Goal: Transaction & Acquisition: Download file/media

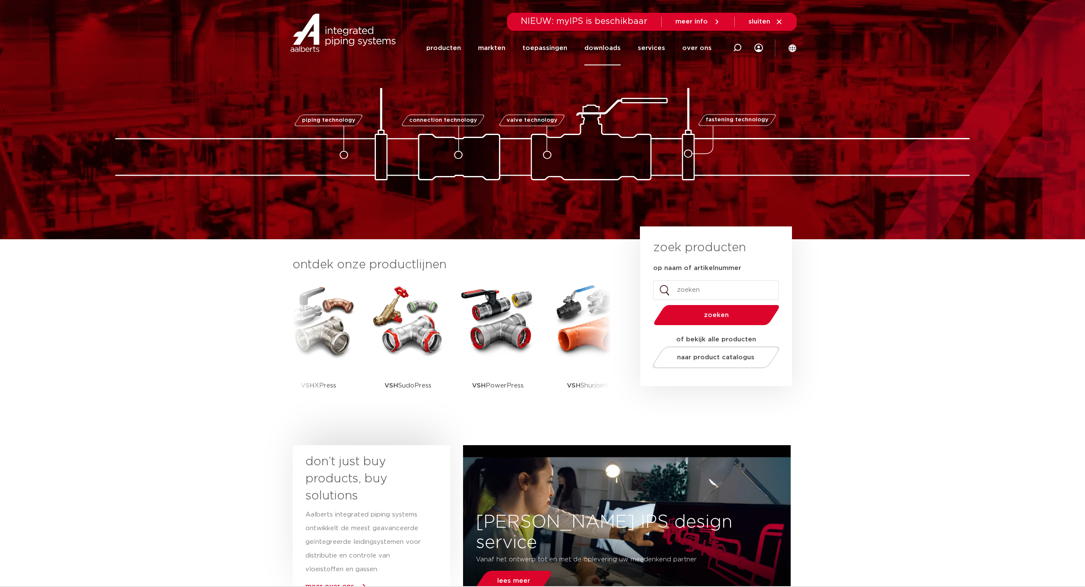
click at [602, 44] on link "downloads" at bounding box center [602, 48] width 36 height 35
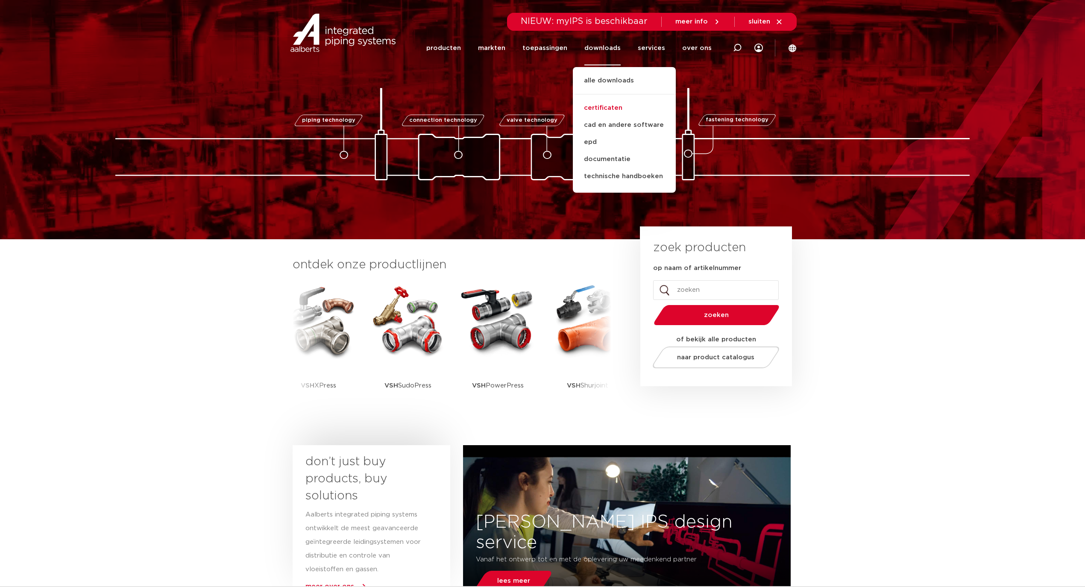
click at [610, 101] on link "certificaten" at bounding box center [624, 108] width 103 height 17
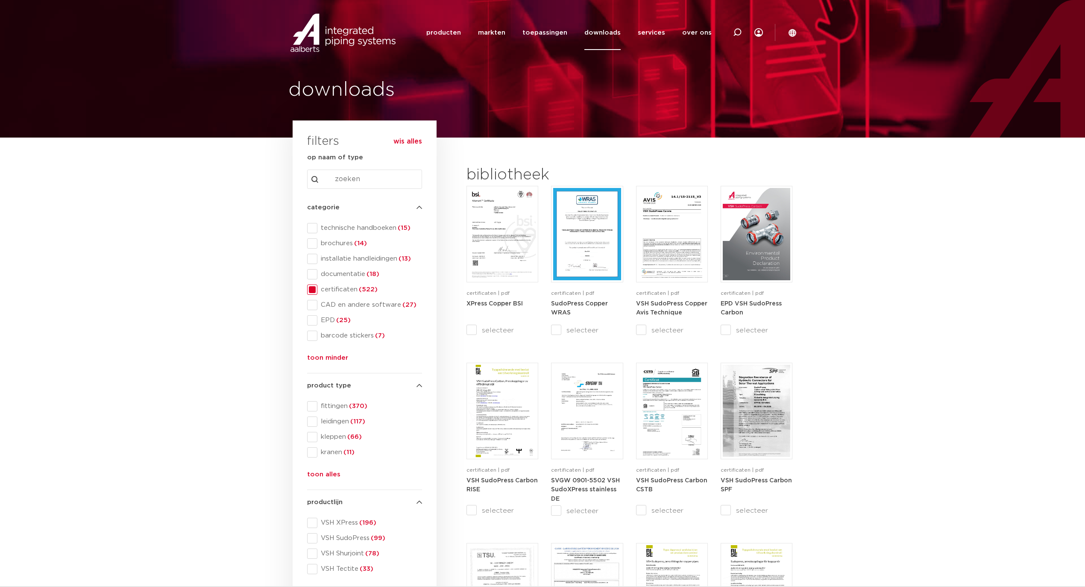
click at [360, 170] on input "Search content" at bounding box center [364, 179] width 115 height 19
type input "DNV"
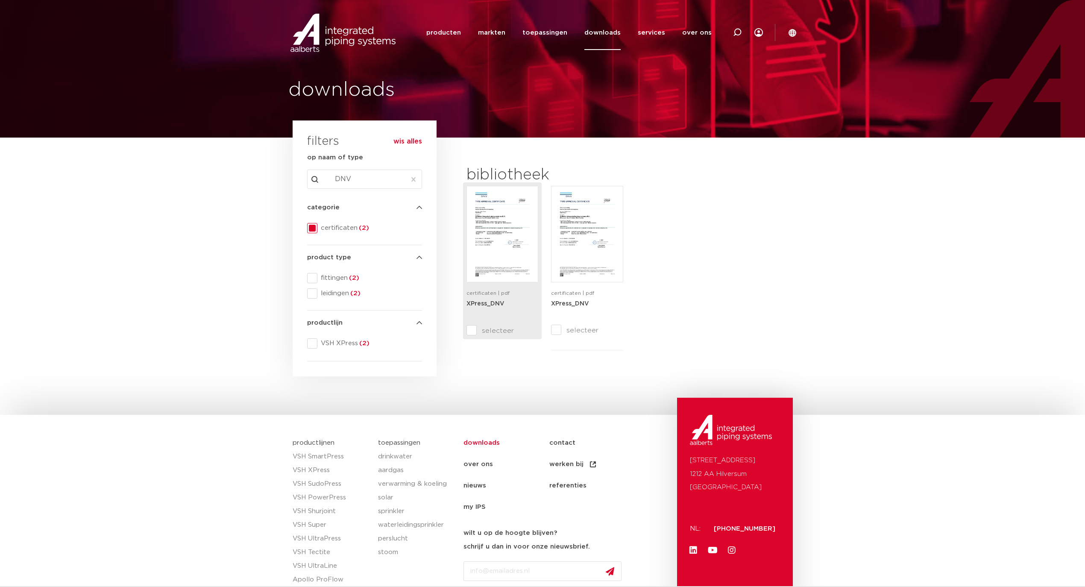
click at [534, 252] on img at bounding box center [502, 234] width 67 height 92
click at [592, 255] on img at bounding box center [586, 234] width 67 height 92
click at [486, 249] on img at bounding box center [502, 234] width 67 height 92
click at [575, 245] on img at bounding box center [586, 234] width 67 height 92
